Goal: Task Accomplishment & Management: Manage account settings

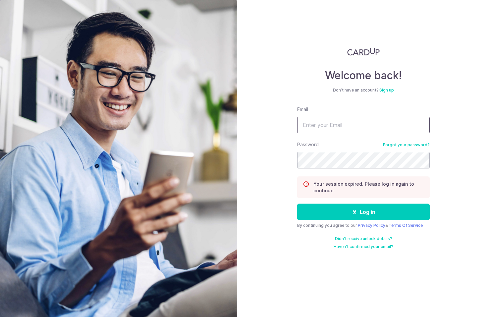
click at [340, 124] on input "Email" at bounding box center [363, 125] width 133 height 17
type input "[EMAIL_ADDRESS][DOMAIN_NAME]"
click at [297, 203] on button "Log in" at bounding box center [363, 211] width 133 height 17
